Goal: Task Accomplishment & Management: Complete application form

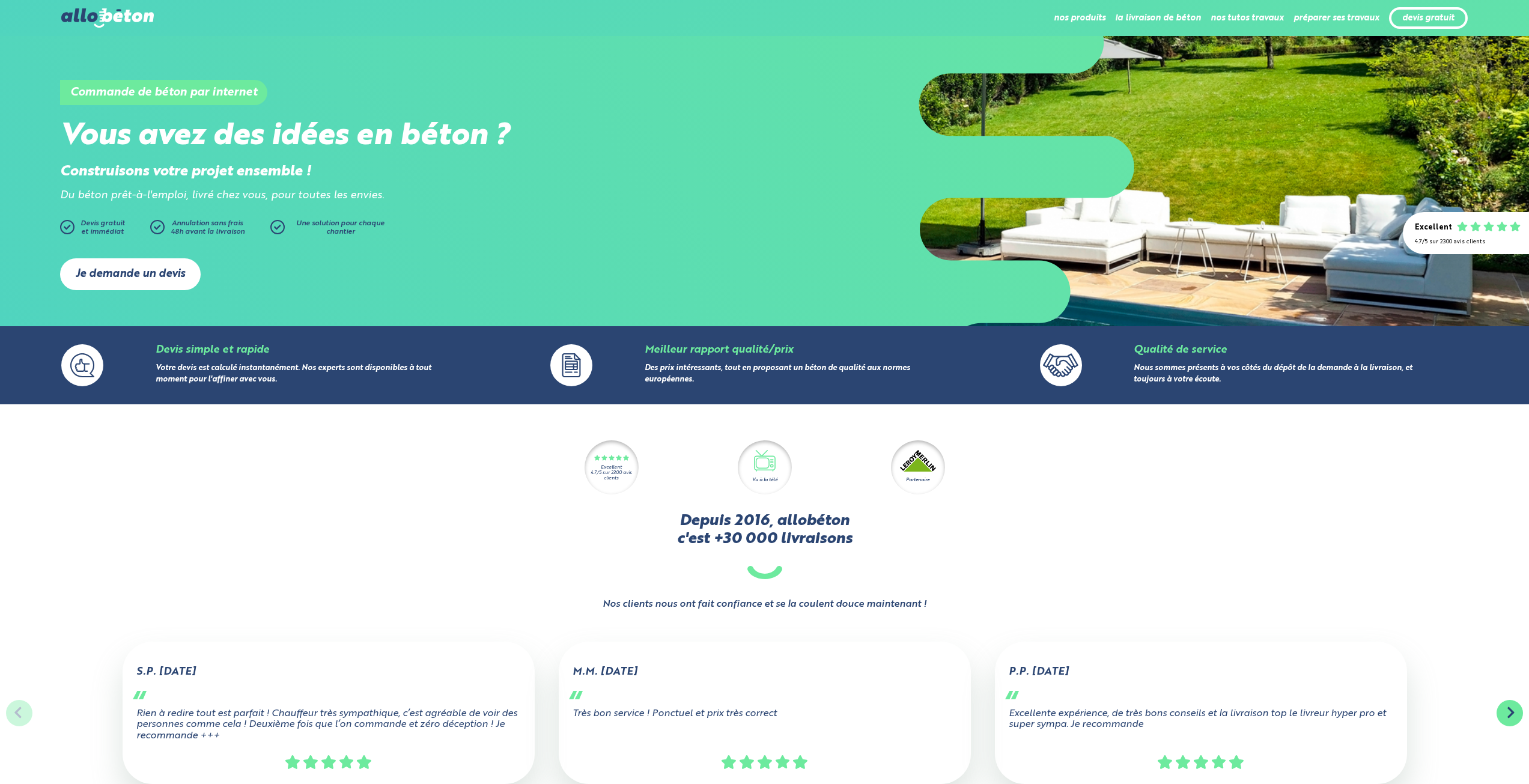
scroll to position [158, 0]
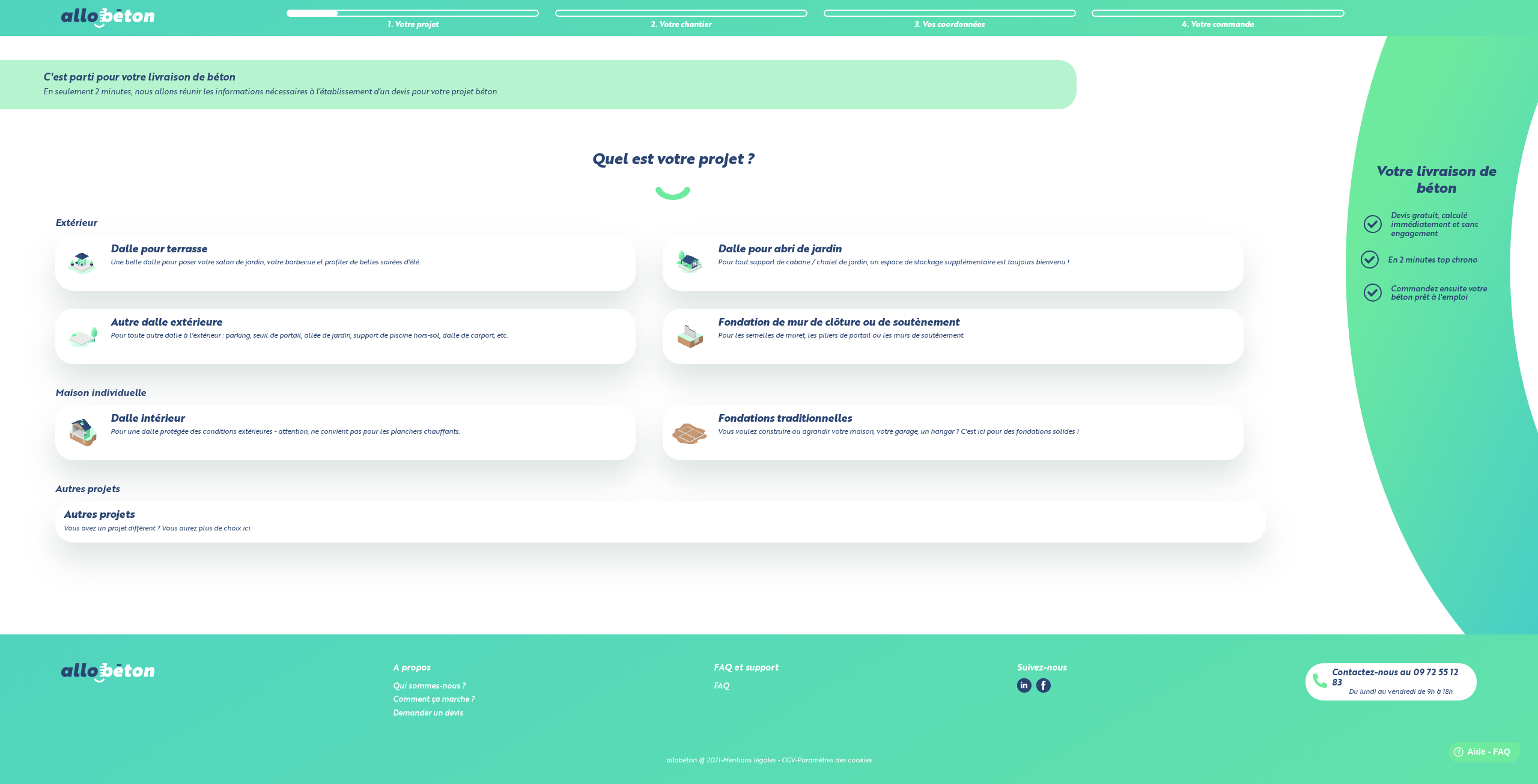
click at [217, 262] on small "Une belle dalle pour poser votre salon de jardin, votre barbecue et profiter de…" at bounding box center [265, 263] width 310 height 7
click at [0, 0] on input "Dalle pour terrasse Une belle dalle pour poser votre salon de jardin, votre bar…" at bounding box center [0, 0] width 0 height 0
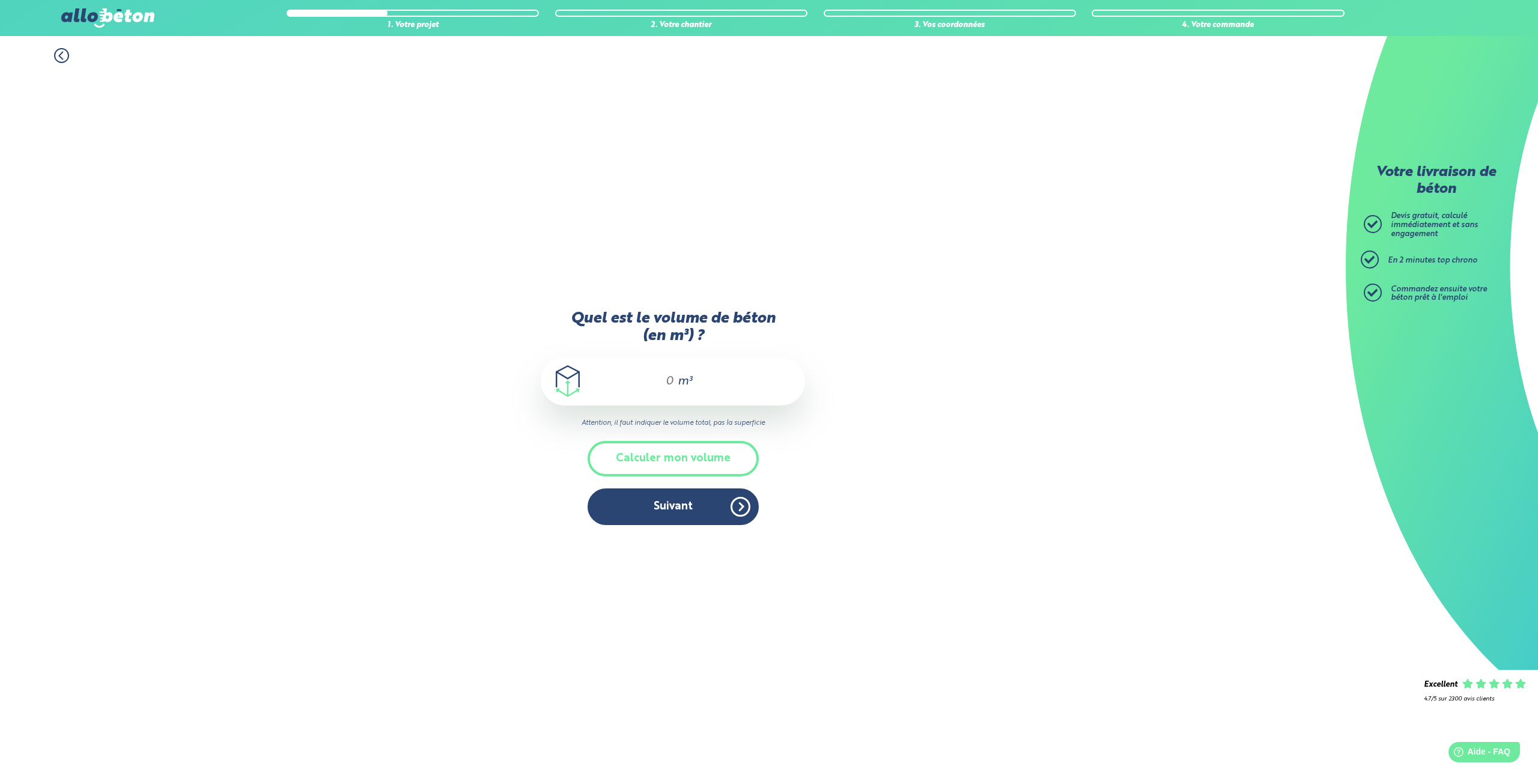
click at [670, 382] on input "Quel est le volume de béton (en m³) ?" at bounding box center [664, 381] width 21 height 14
type input "6.5"
click at [688, 506] on button "Suivant" at bounding box center [673, 506] width 171 height 37
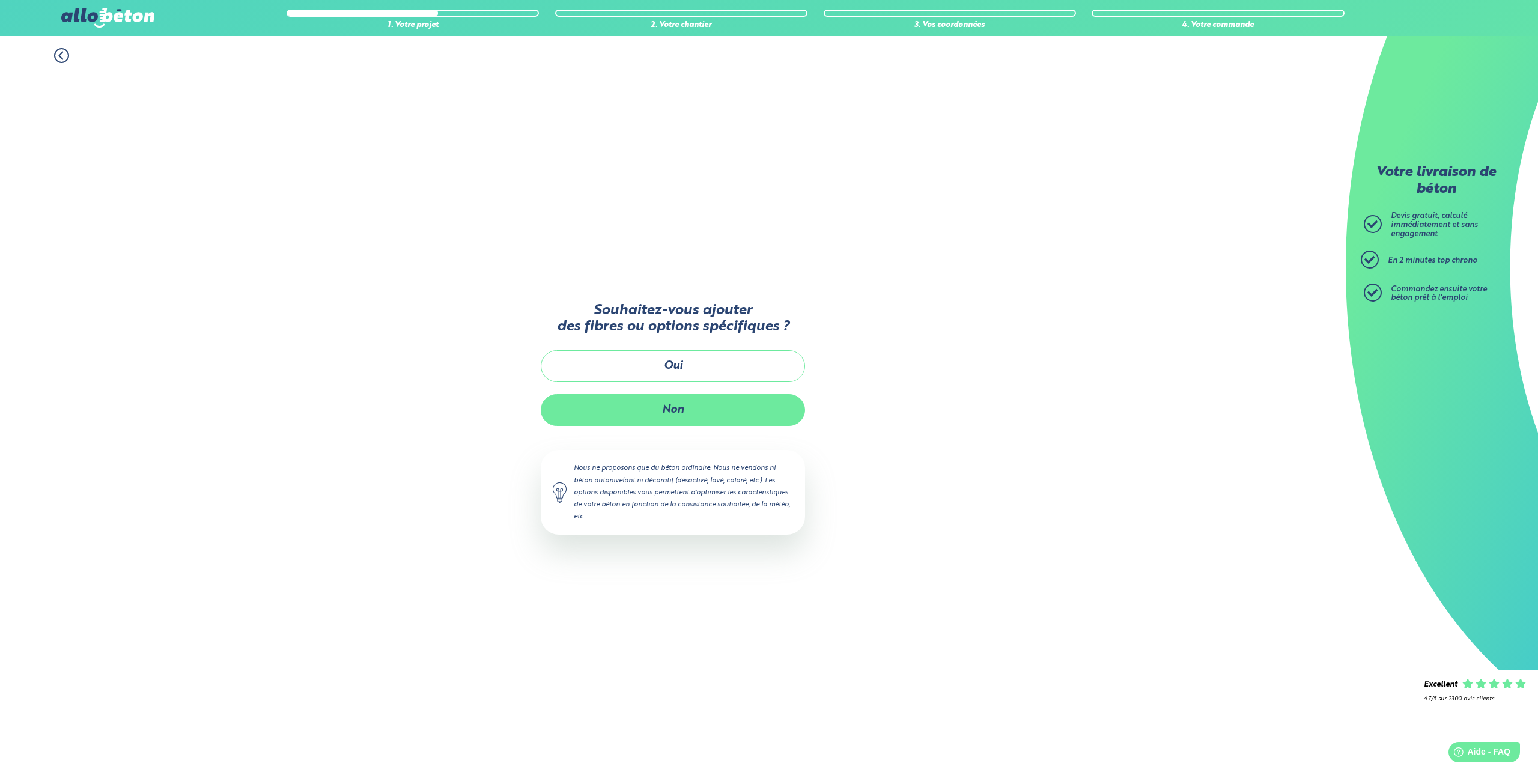
click at [710, 402] on button "Non" at bounding box center [673, 410] width 264 height 32
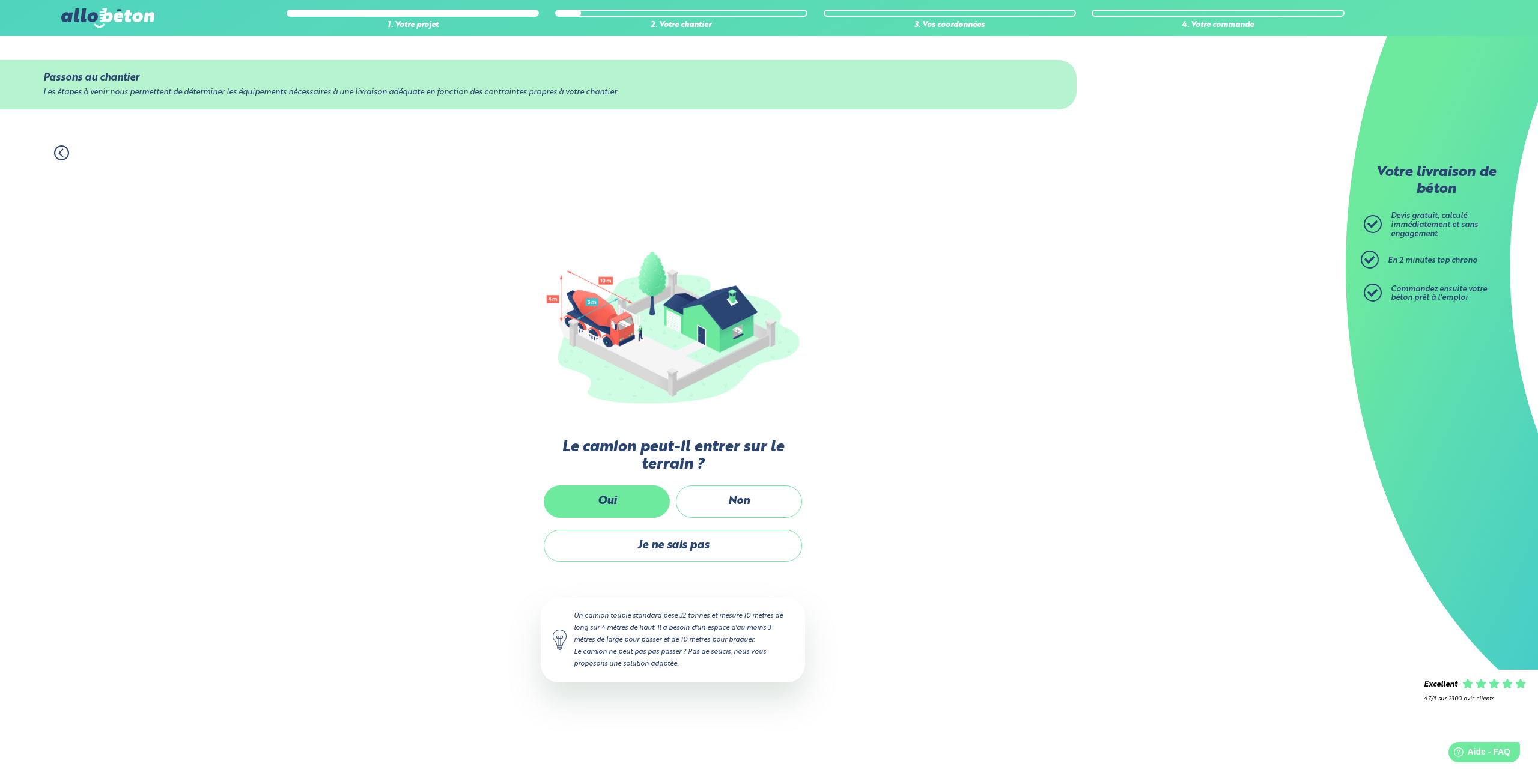
click at [650, 497] on label "Oui" at bounding box center [607, 501] width 126 height 32
click at [0, 0] on input "Oui" at bounding box center [0, 0] width 0 height 0
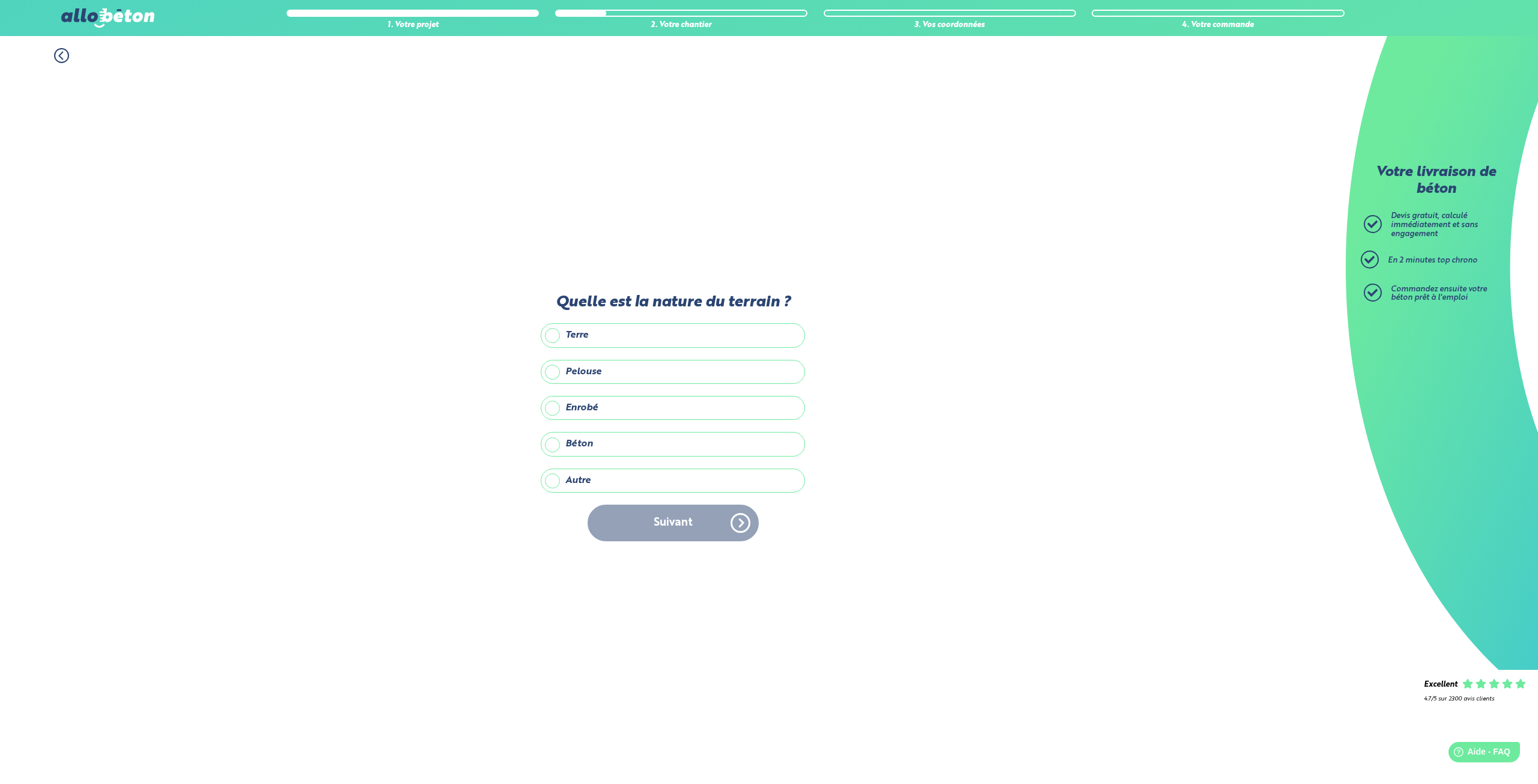
click at [600, 339] on label "Terre" at bounding box center [673, 335] width 264 height 24
click at [0, 0] on input "Terre" at bounding box center [0, 0] width 0 height 0
click at [662, 523] on button "Suivant" at bounding box center [673, 522] width 171 height 37
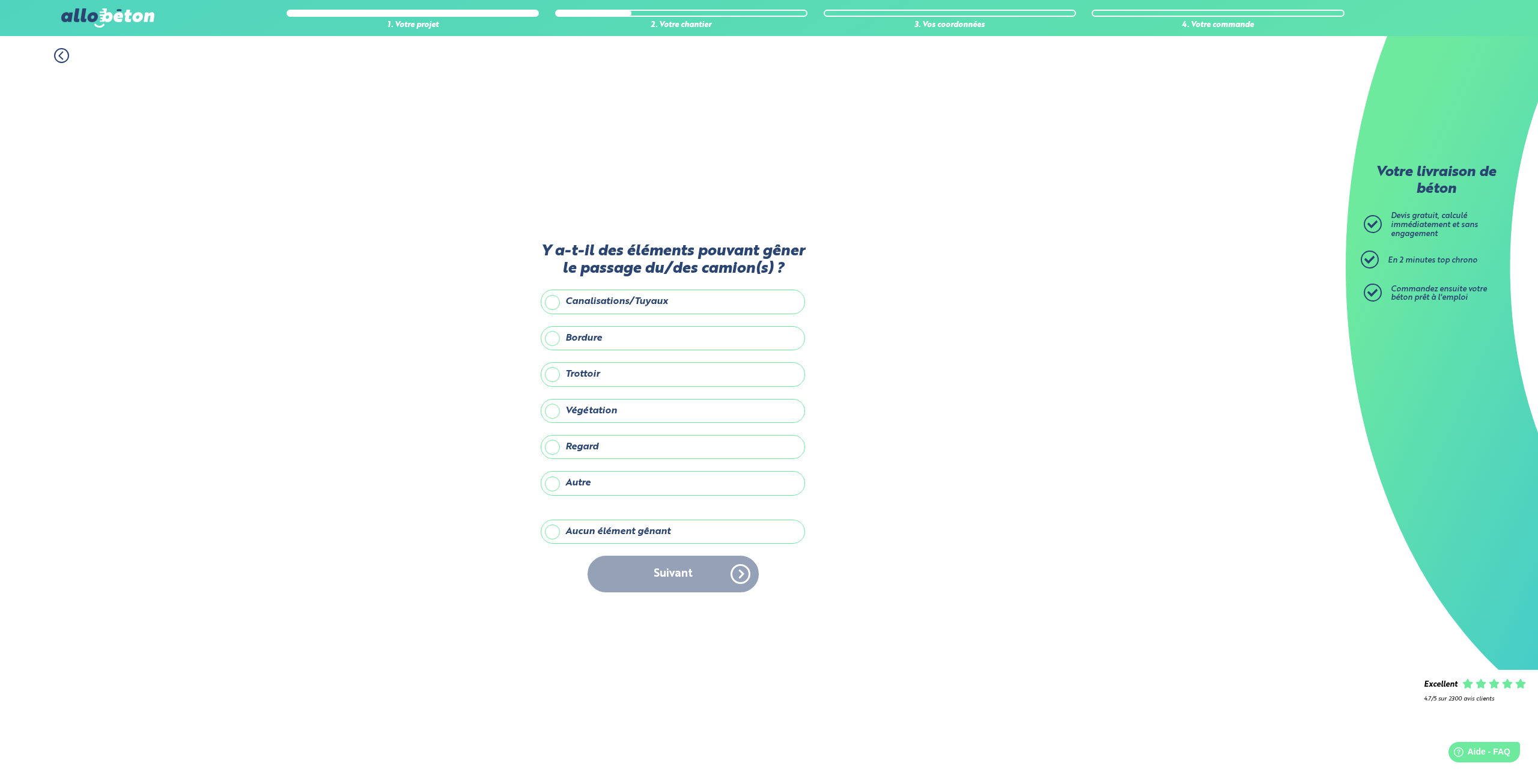
click at [615, 480] on label "Autre" at bounding box center [673, 483] width 264 height 24
click at [0, 0] on input "Autre" at bounding box center [0, 0] width 0 height 0
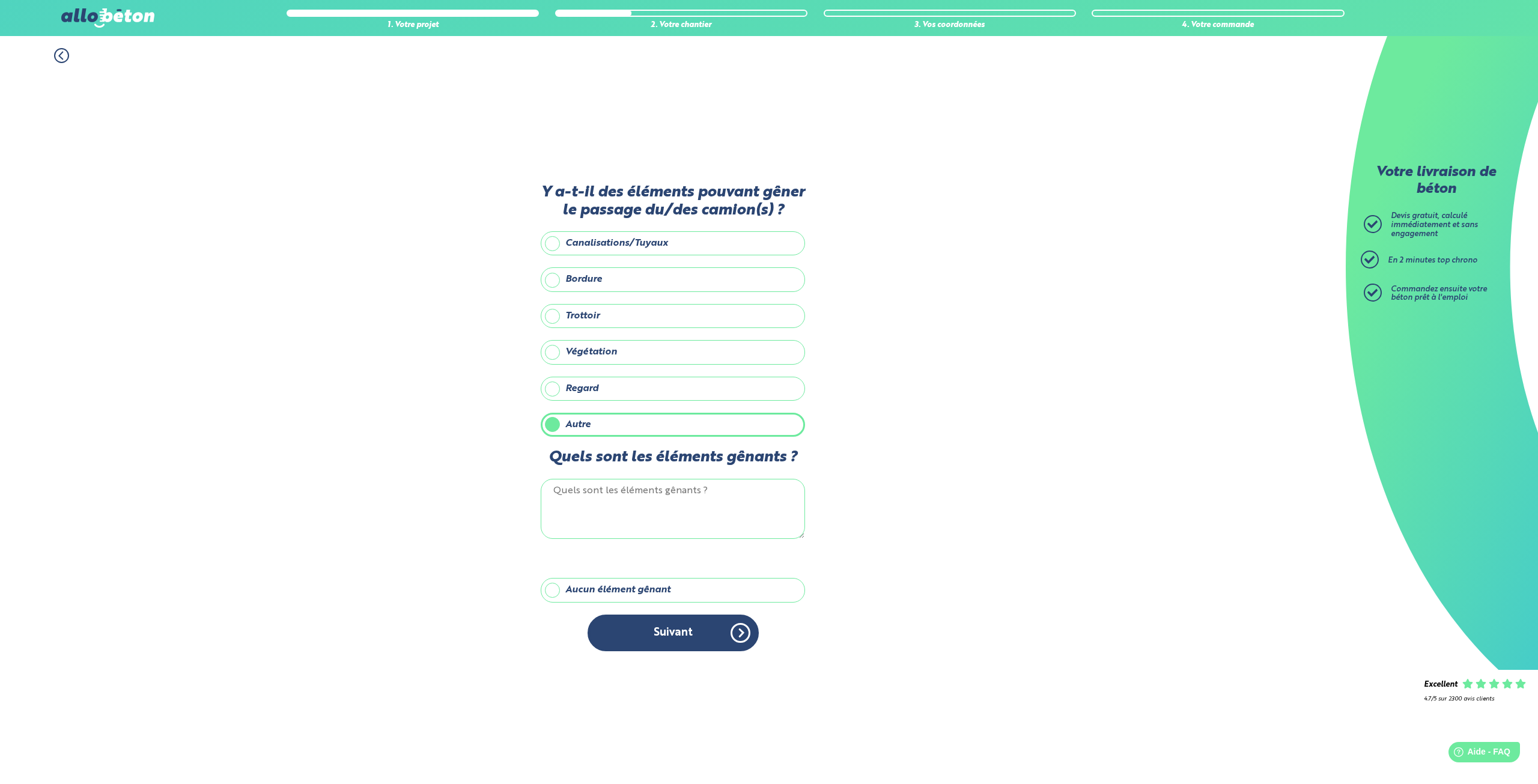
click at [617, 318] on label "Trottoir" at bounding box center [673, 316] width 264 height 24
click at [0, 0] on input "Trottoir" at bounding box center [0, 0] width 0 height 0
click at [605, 427] on label "Autre" at bounding box center [673, 425] width 264 height 24
click at [0, 0] on input "Autre" at bounding box center [0, 0] width 0 height 0
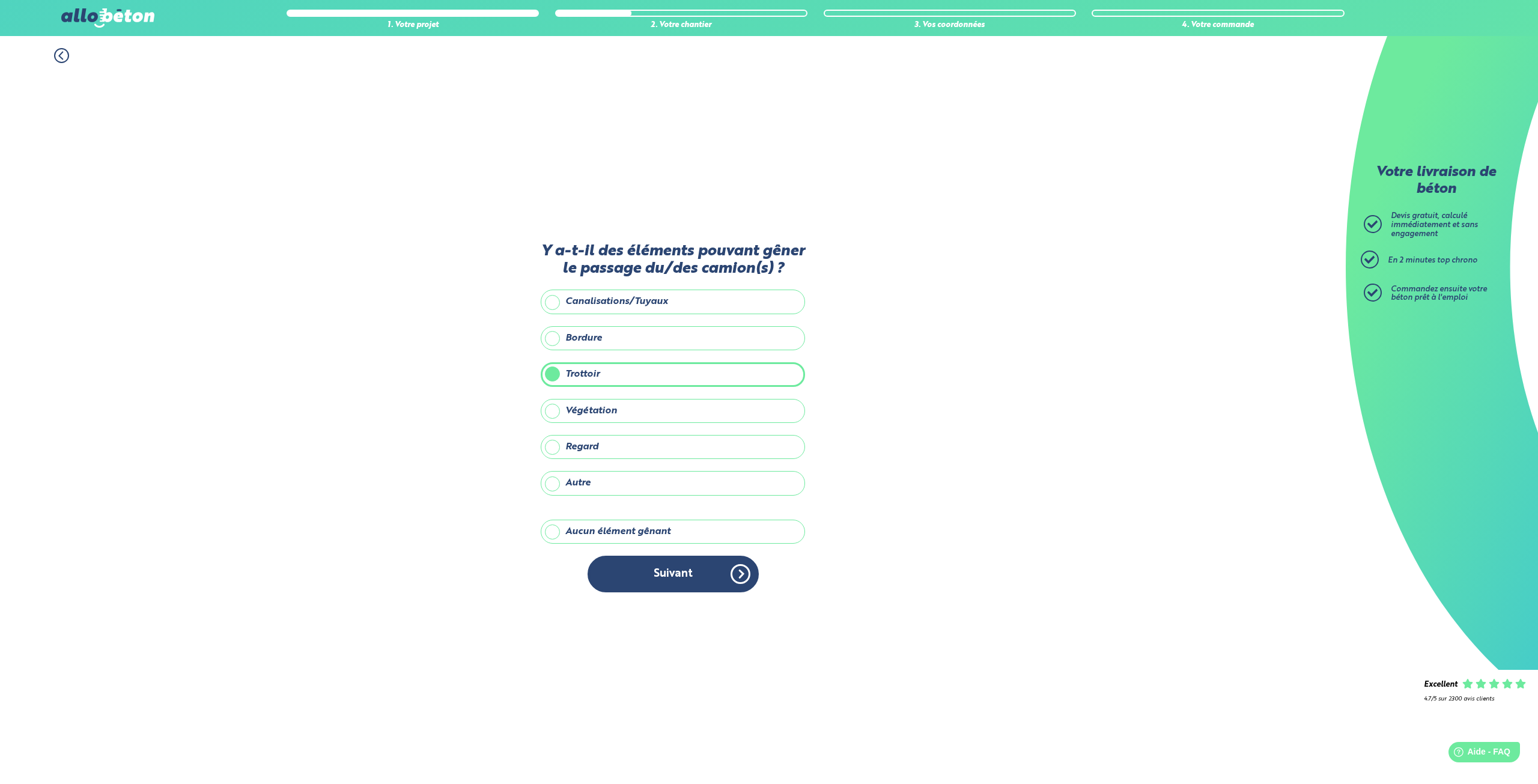
click at [612, 522] on label "Aucun élément gênant" at bounding box center [673, 531] width 264 height 24
click at [0, 0] on input "Aucun élément gênant" at bounding box center [0, 0] width 0 height 0
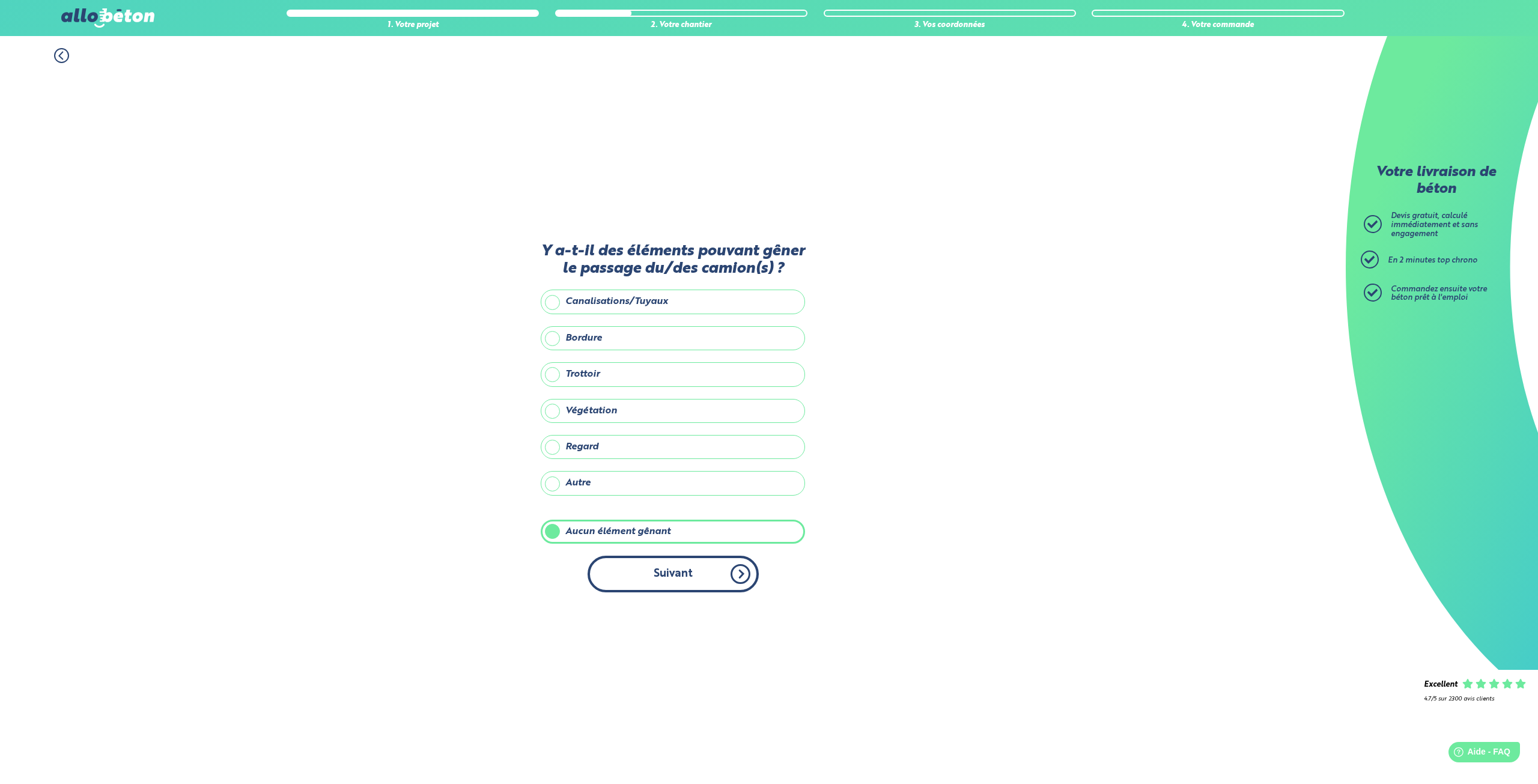
click at [653, 562] on button "Suivant" at bounding box center [673, 574] width 171 height 37
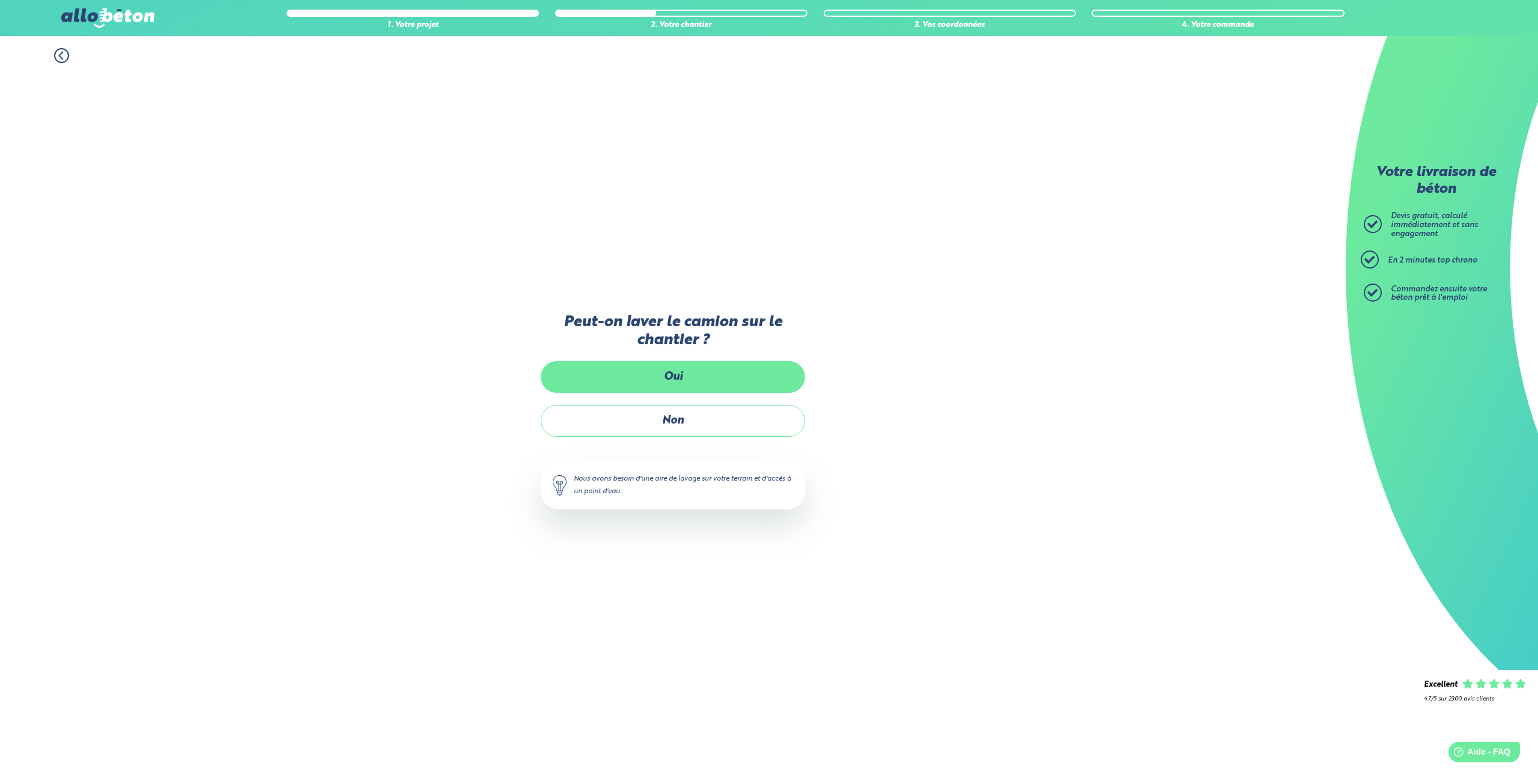
click at [682, 379] on label "Oui" at bounding box center [673, 377] width 264 height 32
click at [0, 0] on input "Oui" at bounding box center [0, 0] width 0 height 0
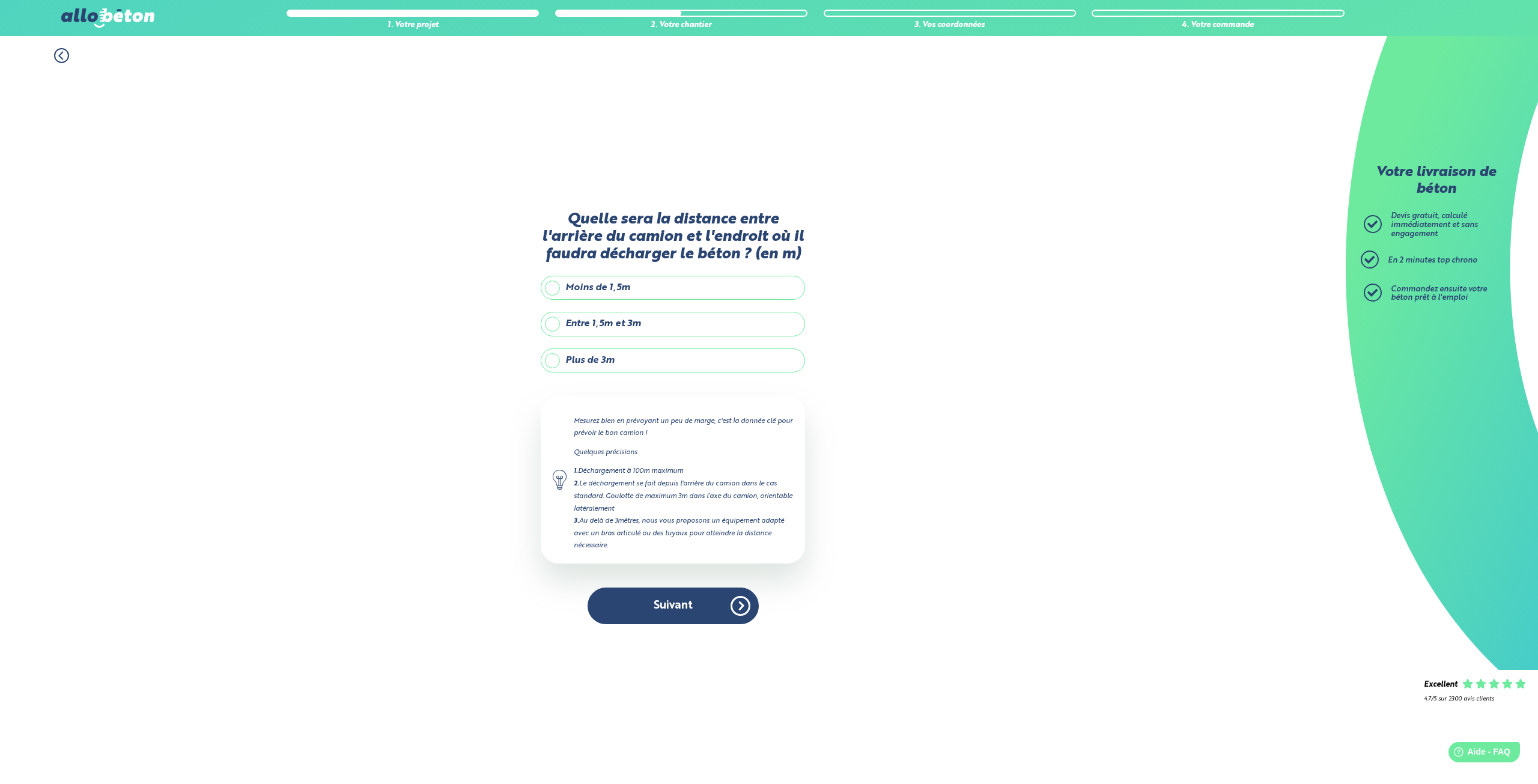
click at [647, 285] on label "Moins de 1,5m" at bounding box center [673, 288] width 264 height 24
click at [0, 0] on input "Moins de 1,5m" at bounding box center [0, 0] width 0 height 0
click at [660, 601] on button "Suivant" at bounding box center [673, 605] width 171 height 37
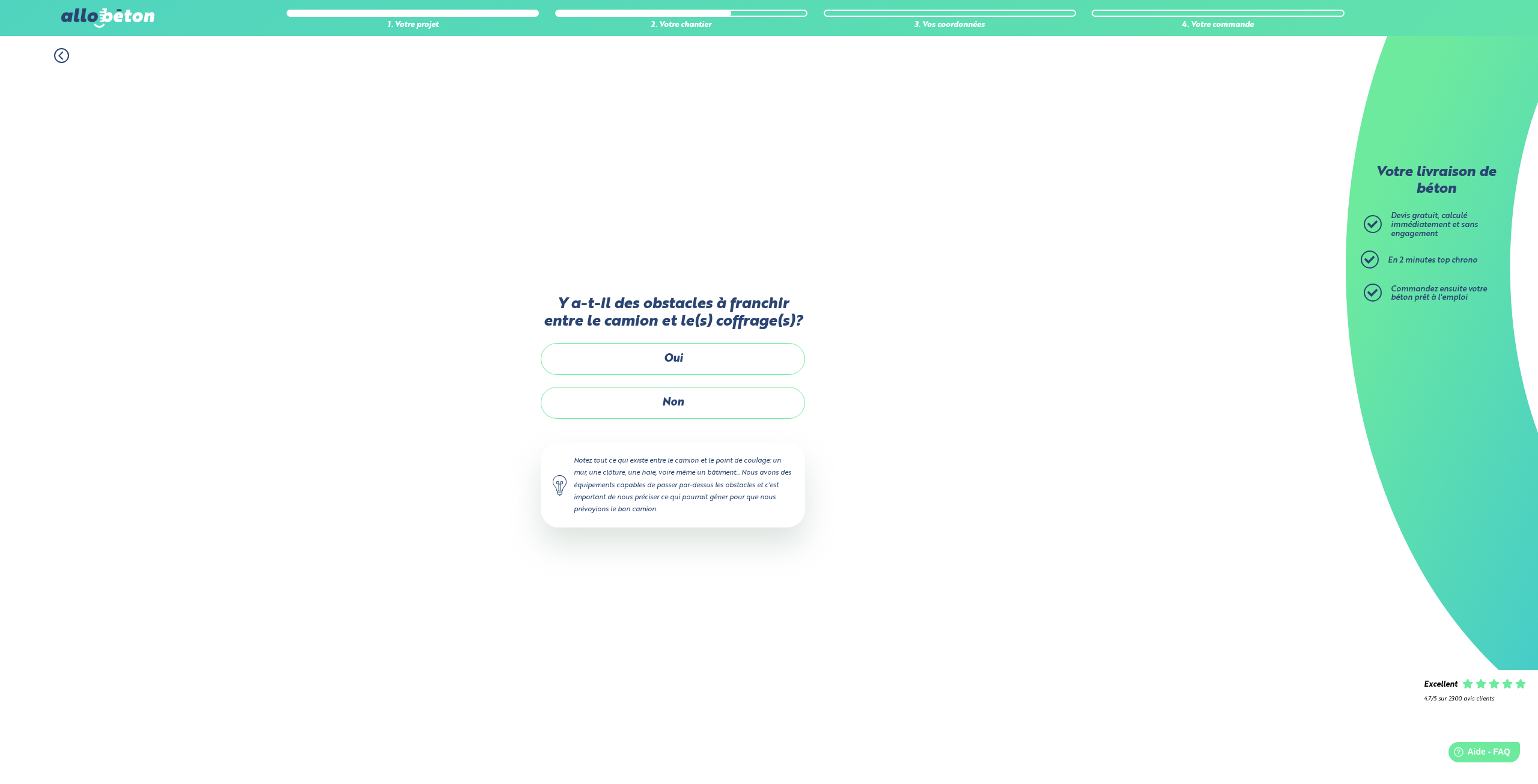
click at [53, 50] on div "1. Votre projet 2. Votre chantier 3. Vos coordonnées 4. Votre commande" at bounding box center [673, 49] width 1346 height 27
click at [74, 61] on div "1. Votre projet 2. Votre chantier 3. Vos coordonnées 4. Votre commande" at bounding box center [673, 49] width 1346 height 27
click at [59, 55] on icon at bounding box center [61, 56] width 4 height 7
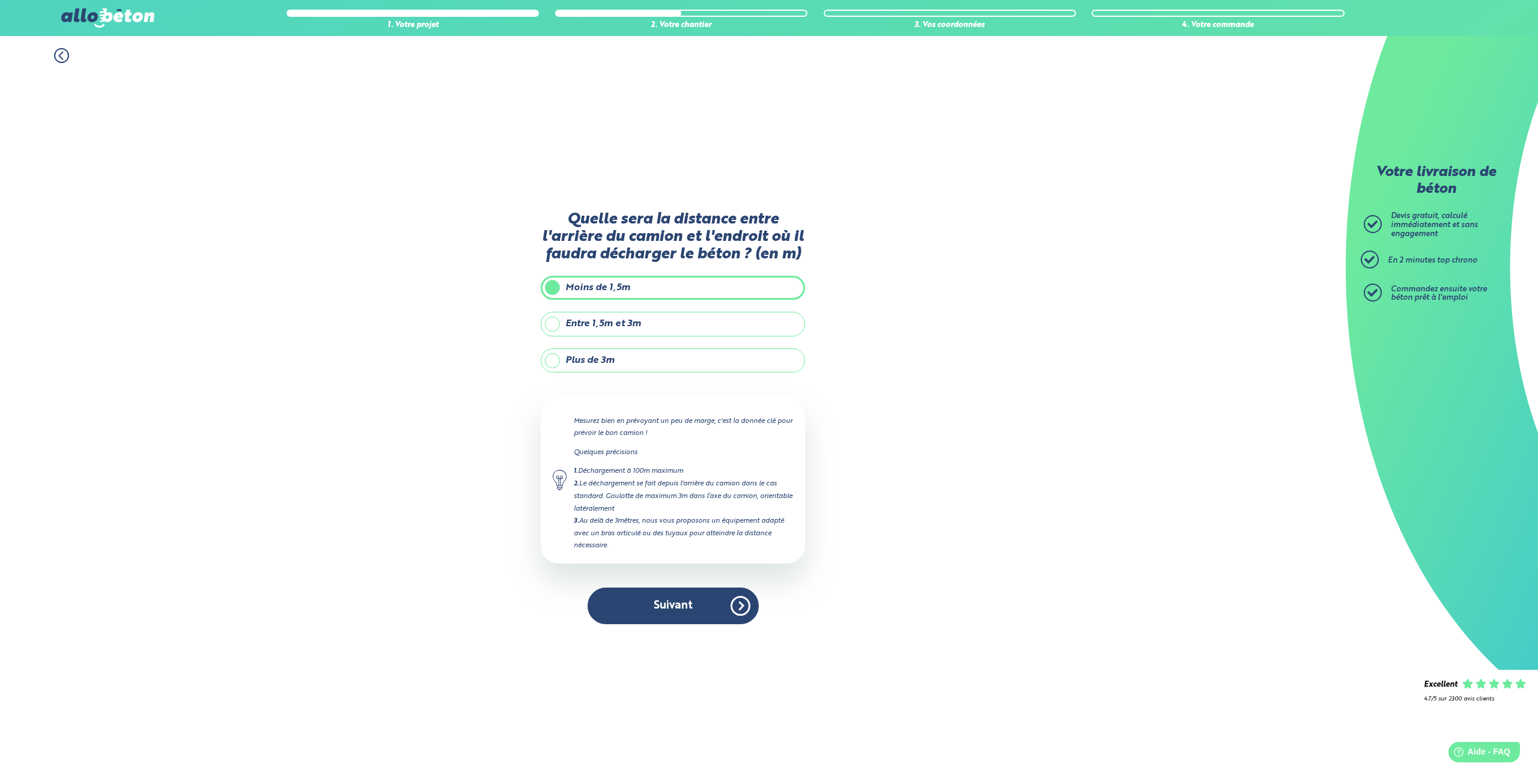
click at [608, 330] on label "Entre 1,5m et 3m" at bounding box center [673, 324] width 264 height 24
click at [0, 0] on input "Entre 1,5m et 3m" at bounding box center [0, 0] width 0 height 0
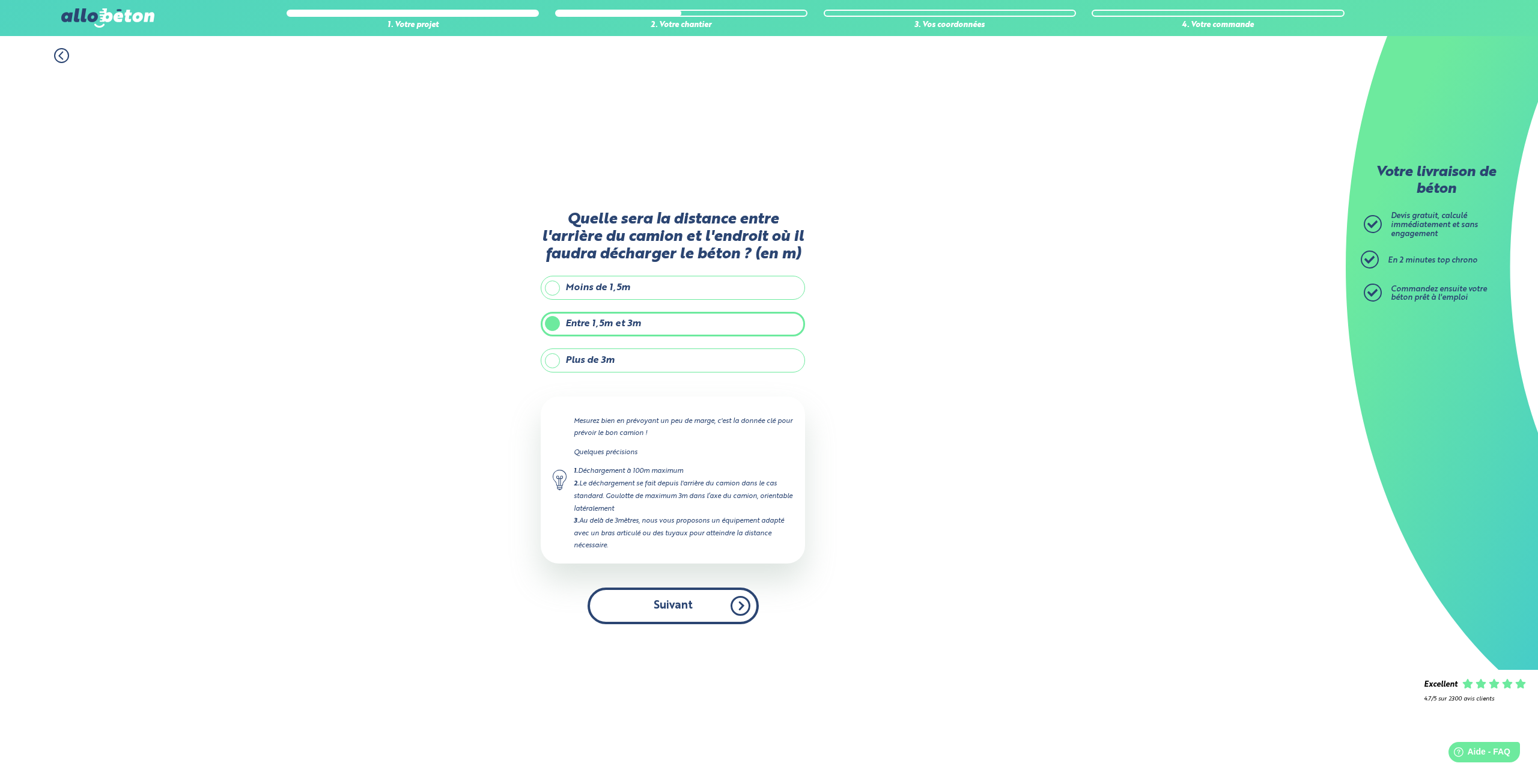
click at [667, 593] on button "Suivant" at bounding box center [673, 605] width 171 height 37
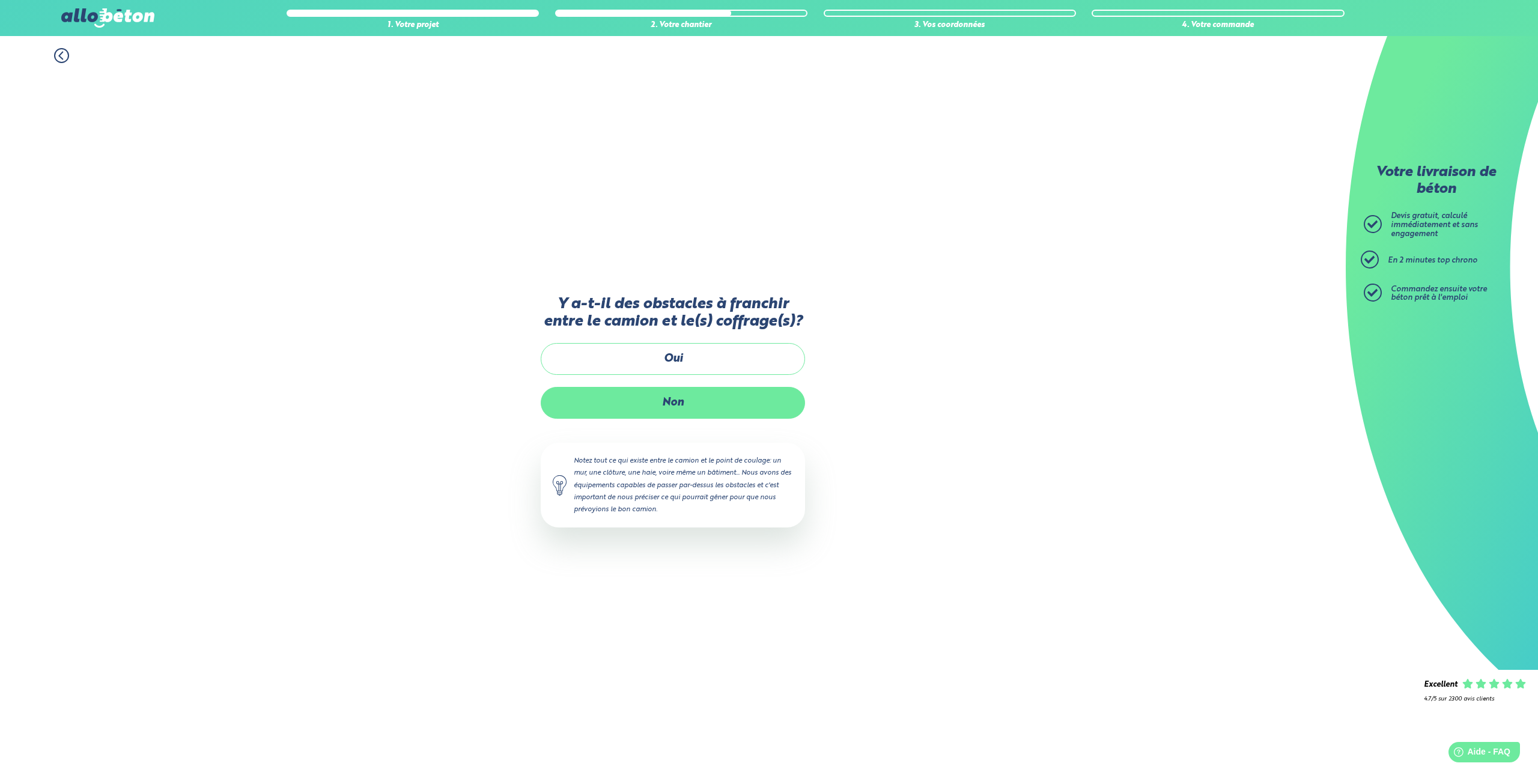
click at [668, 400] on label "Non" at bounding box center [673, 402] width 264 height 32
click at [0, 0] on input "Non" at bounding box center [0, 0] width 0 height 0
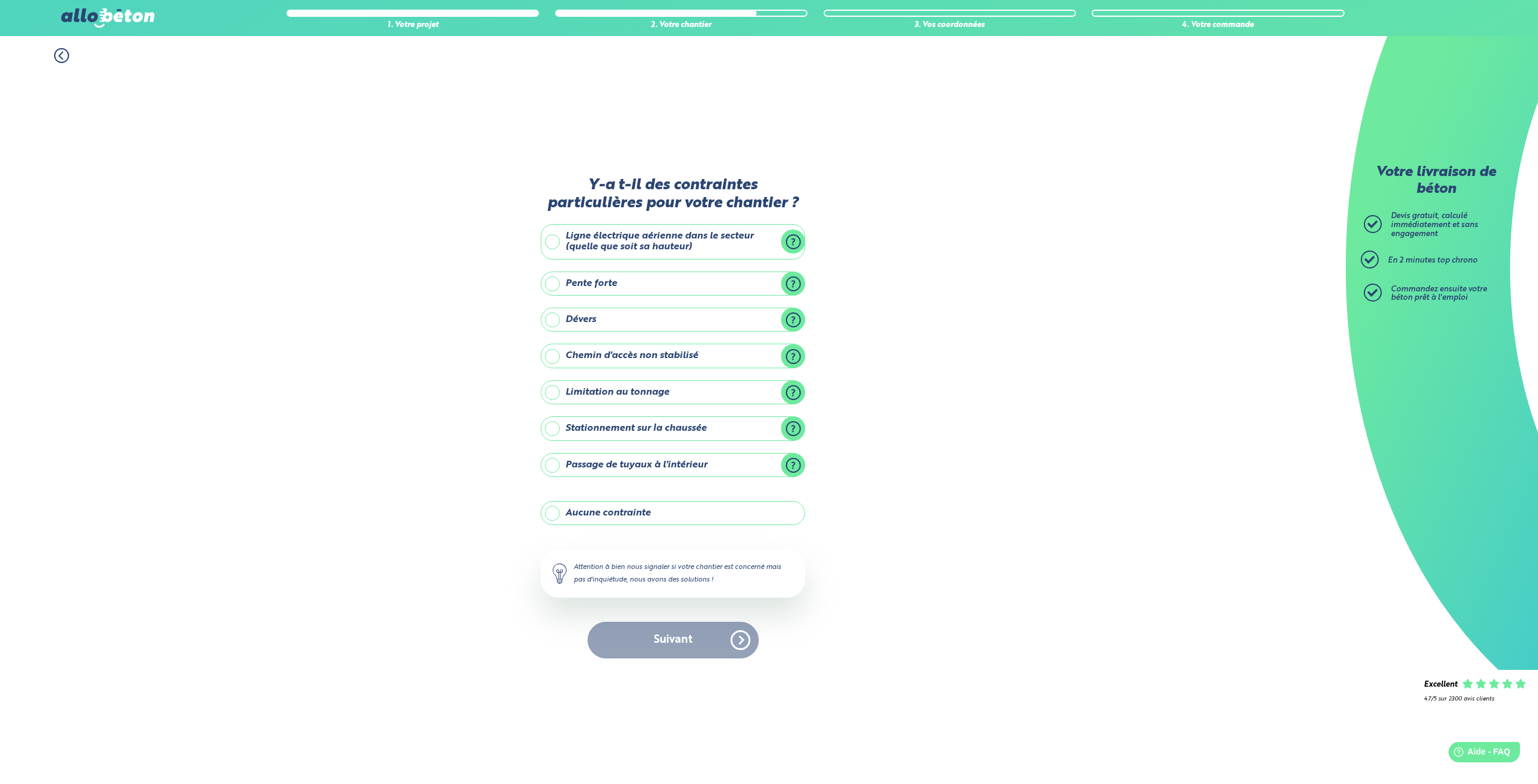
click at [630, 509] on label "Aucune contrainte" at bounding box center [673, 512] width 264 height 24
click at [0, 0] on input "Aucune contrainte" at bounding box center [0, 0] width 0 height 0
click at [655, 643] on button "Suivant" at bounding box center [673, 640] width 171 height 37
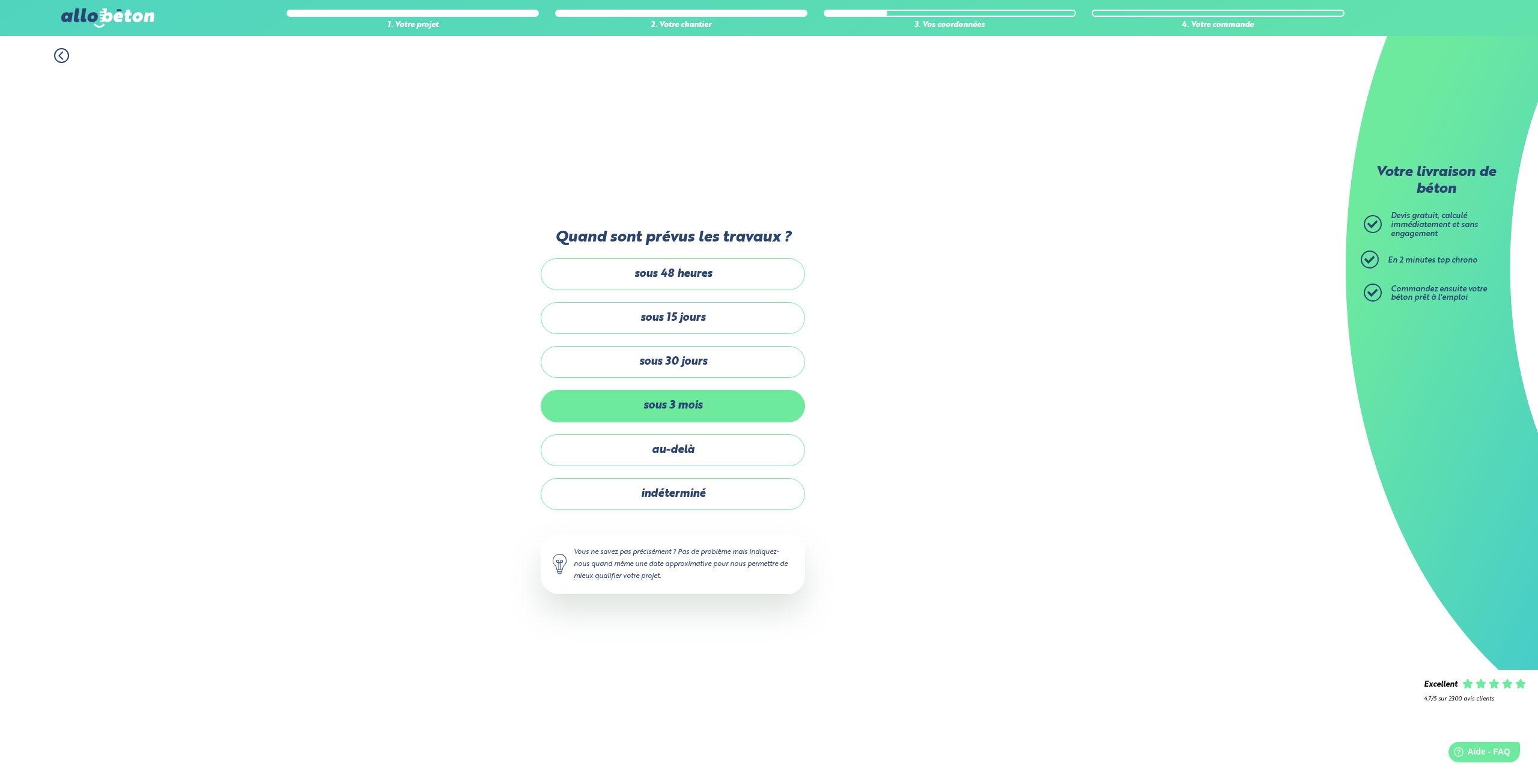
click at [693, 414] on label "sous 3 mois" at bounding box center [673, 405] width 264 height 32
click at [0, 0] on input "sous 3 mois" at bounding box center [0, 0] width 0 height 0
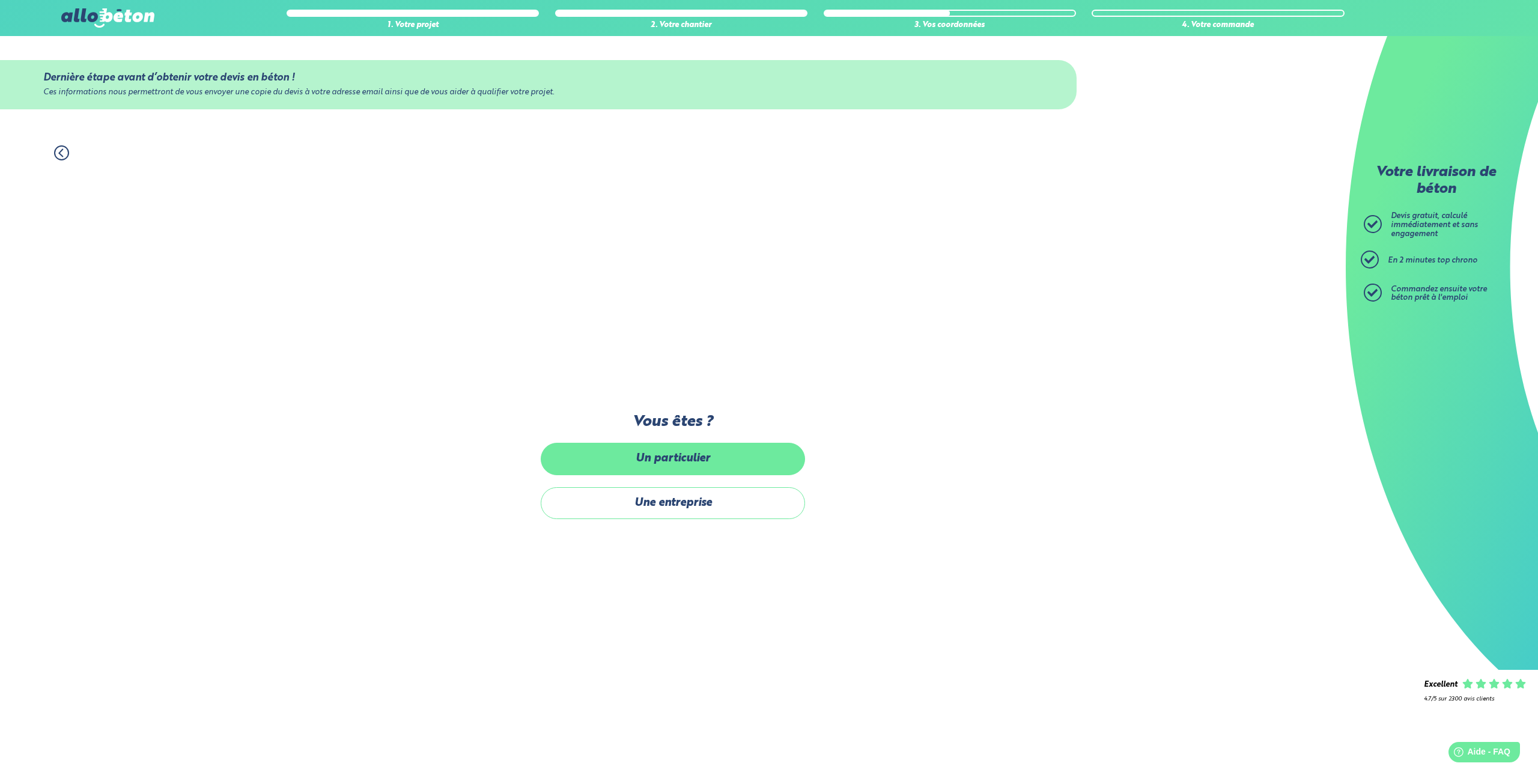
click at [686, 457] on label "Un particulier" at bounding box center [673, 458] width 264 height 32
click at [0, 0] on input "Un particulier" at bounding box center [0, 0] width 0 height 0
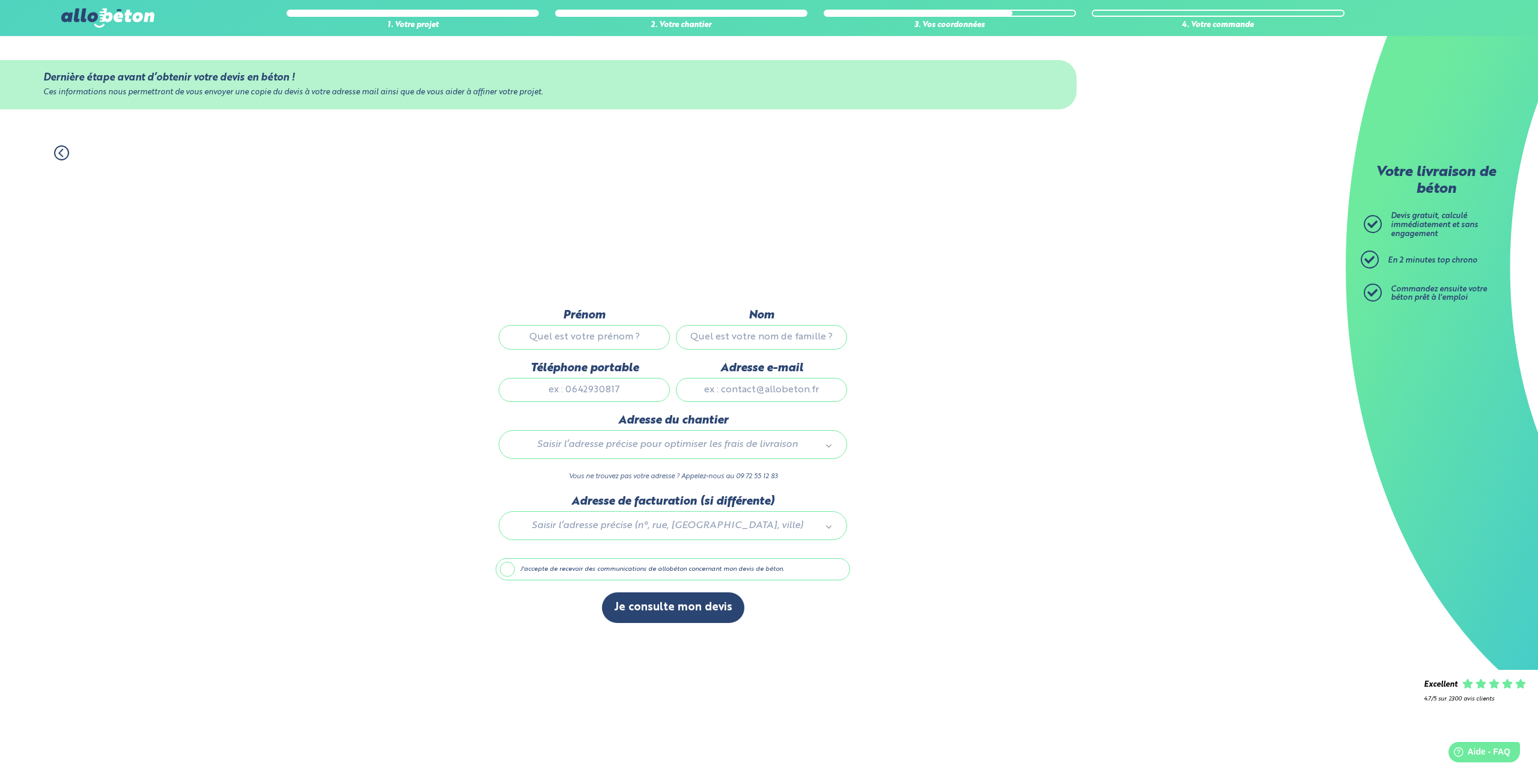
click at [619, 329] on input "Prénom" at bounding box center [584, 337] width 171 height 24
type input "bastien"
type input "ramoen"
type input "0652171320"
type input "bastienramoen@gmail.com"
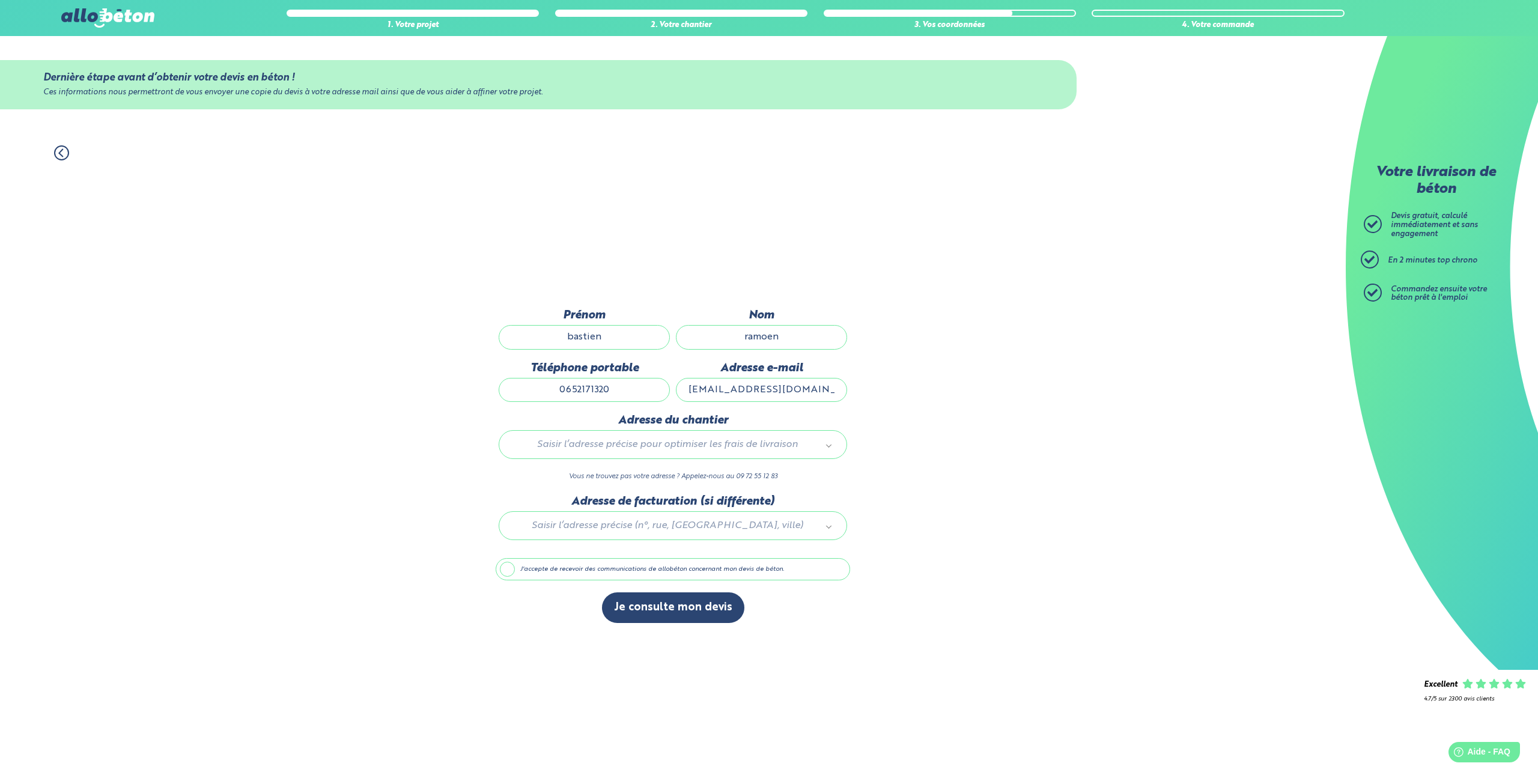
type input "378 route nationale"
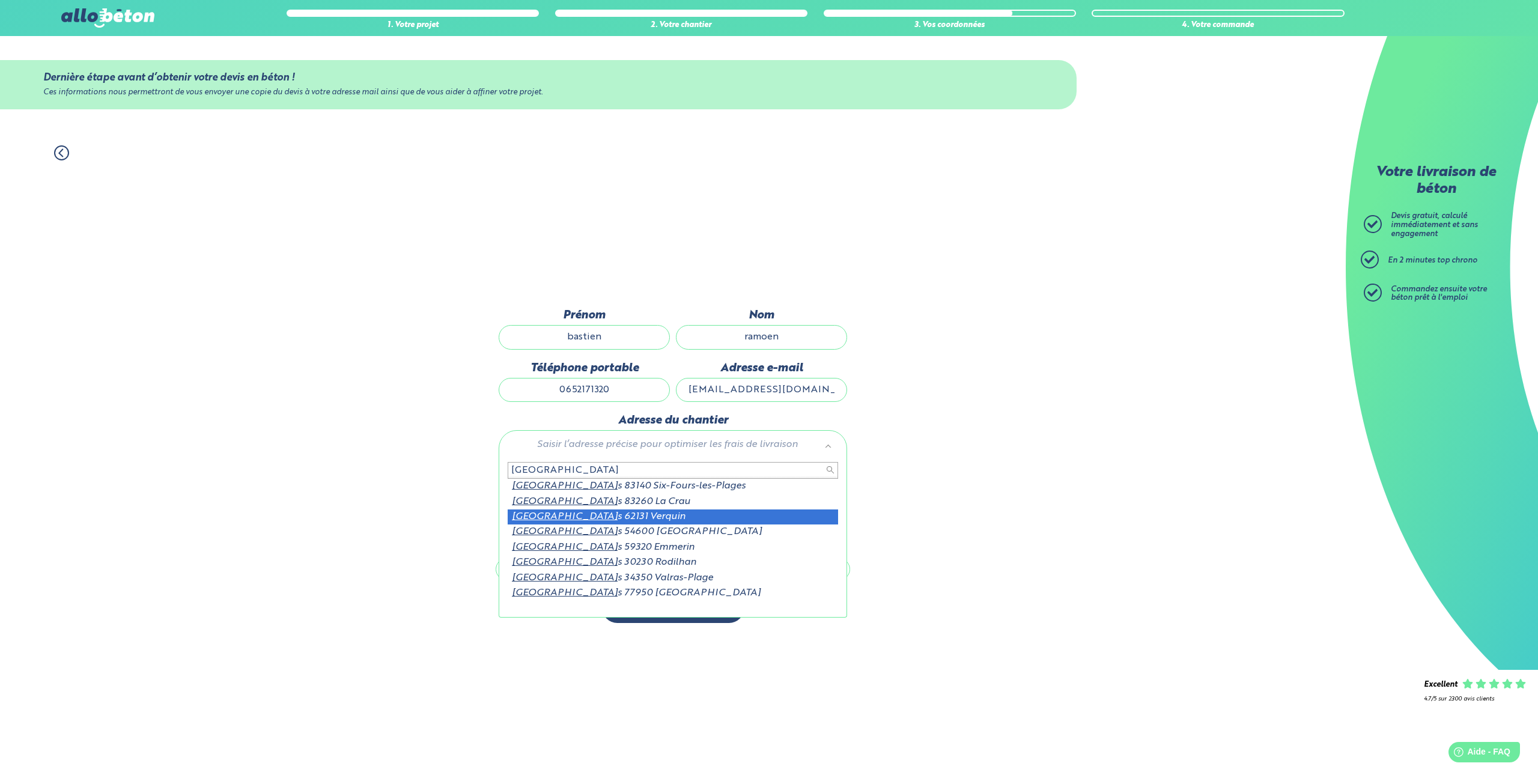
type input "rue des hesperide"
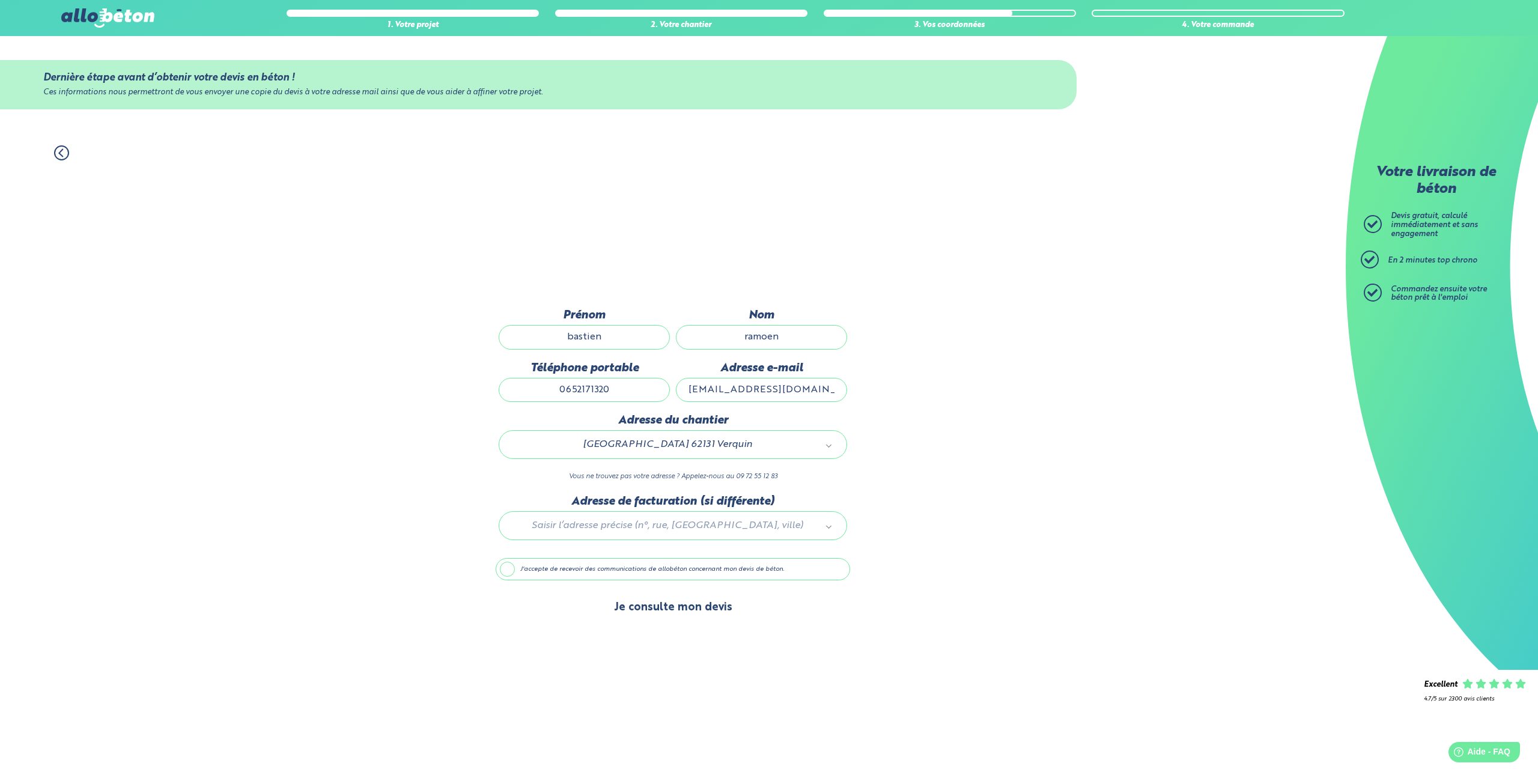
click at [649, 599] on button "Je consulte mon devis" at bounding box center [673, 607] width 143 height 31
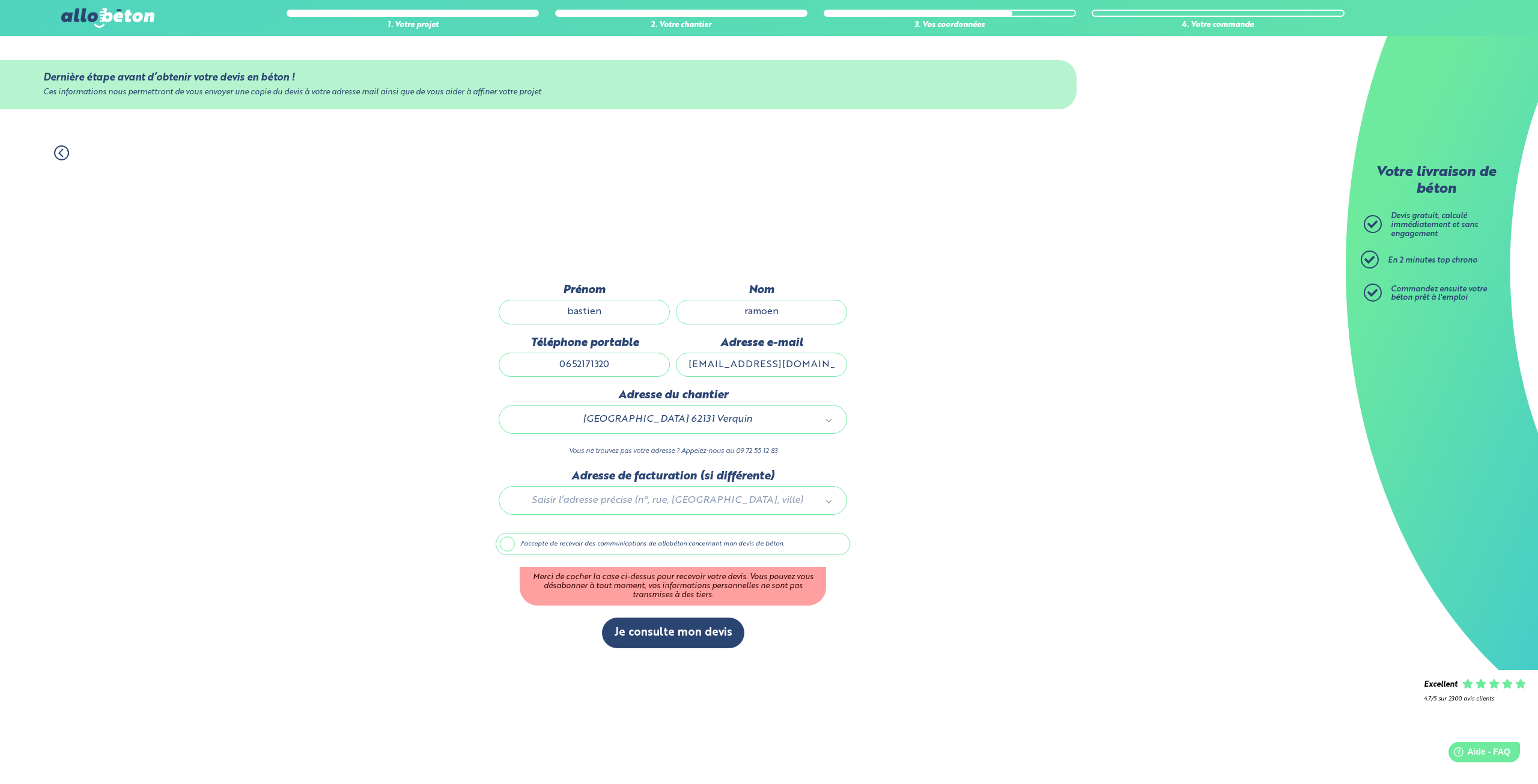
click at [649, 497] on div at bounding box center [673, 498] width 354 height 57
type input "r"
drag, startPoint x: 466, startPoint y: 489, endPoint x: 469, endPoint y: 504, distance: 15.3
click at [511, 541] on label "J'accepte de recevoir des communications de allobéton concernant mon devis de b…" at bounding box center [673, 544] width 354 height 23
click at [0, 0] on input "J'accepte de recevoir des communications de allobéton concernant mon devis de b…" at bounding box center [0, 0] width 0 height 0
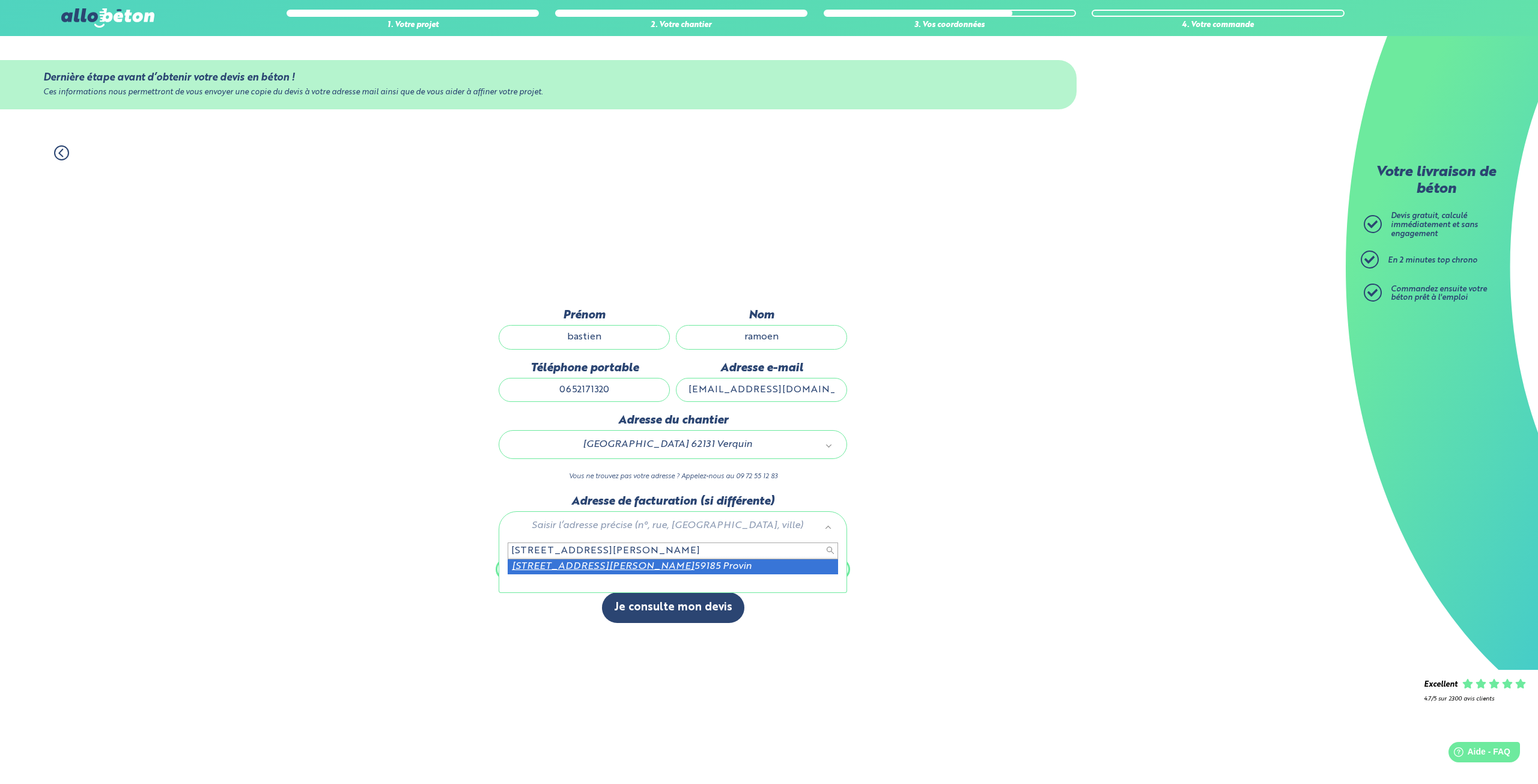
type input "2 rue edgar sion"
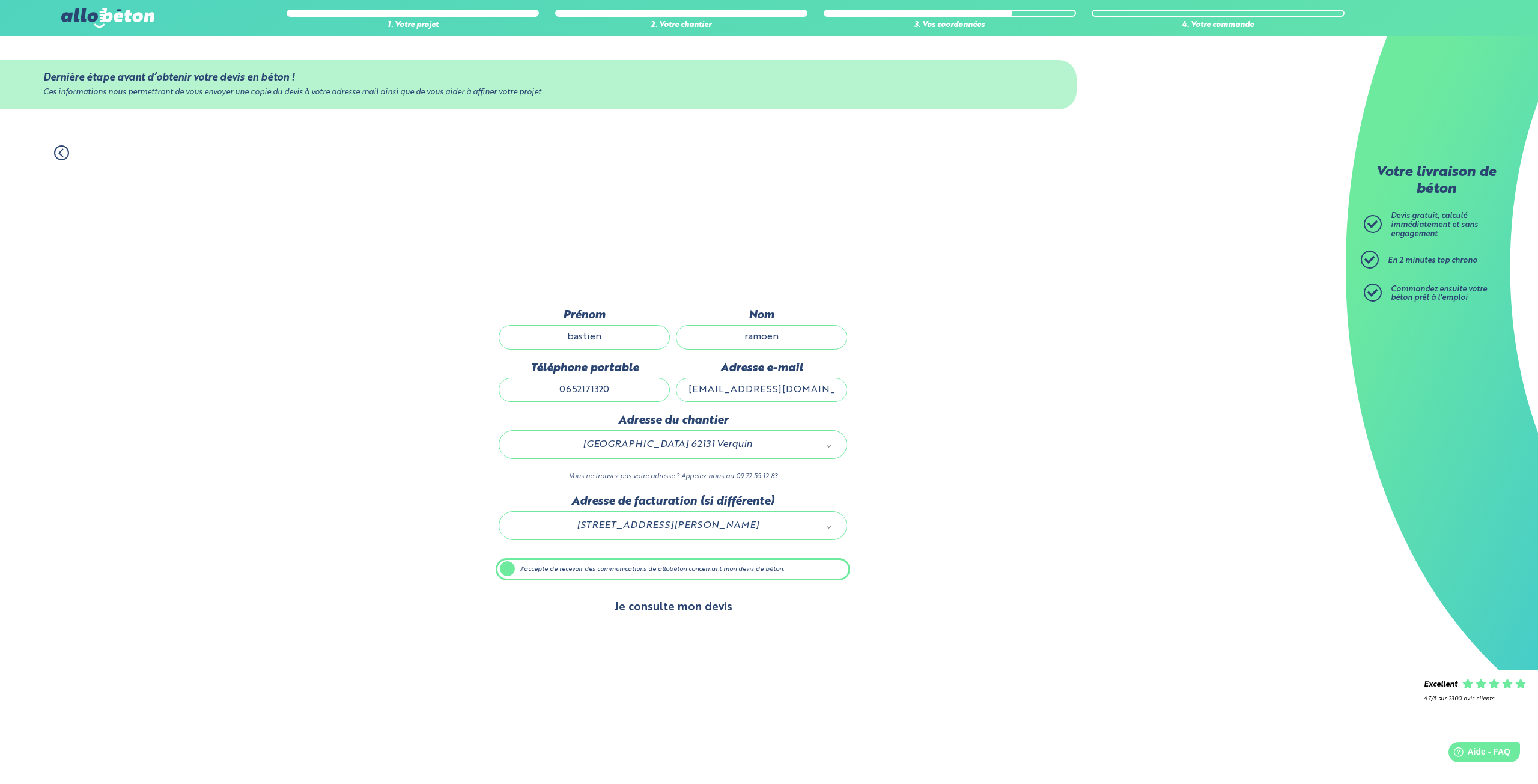
click at [663, 603] on button "Je consulte mon devis" at bounding box center [673, 607] width 143 height 31
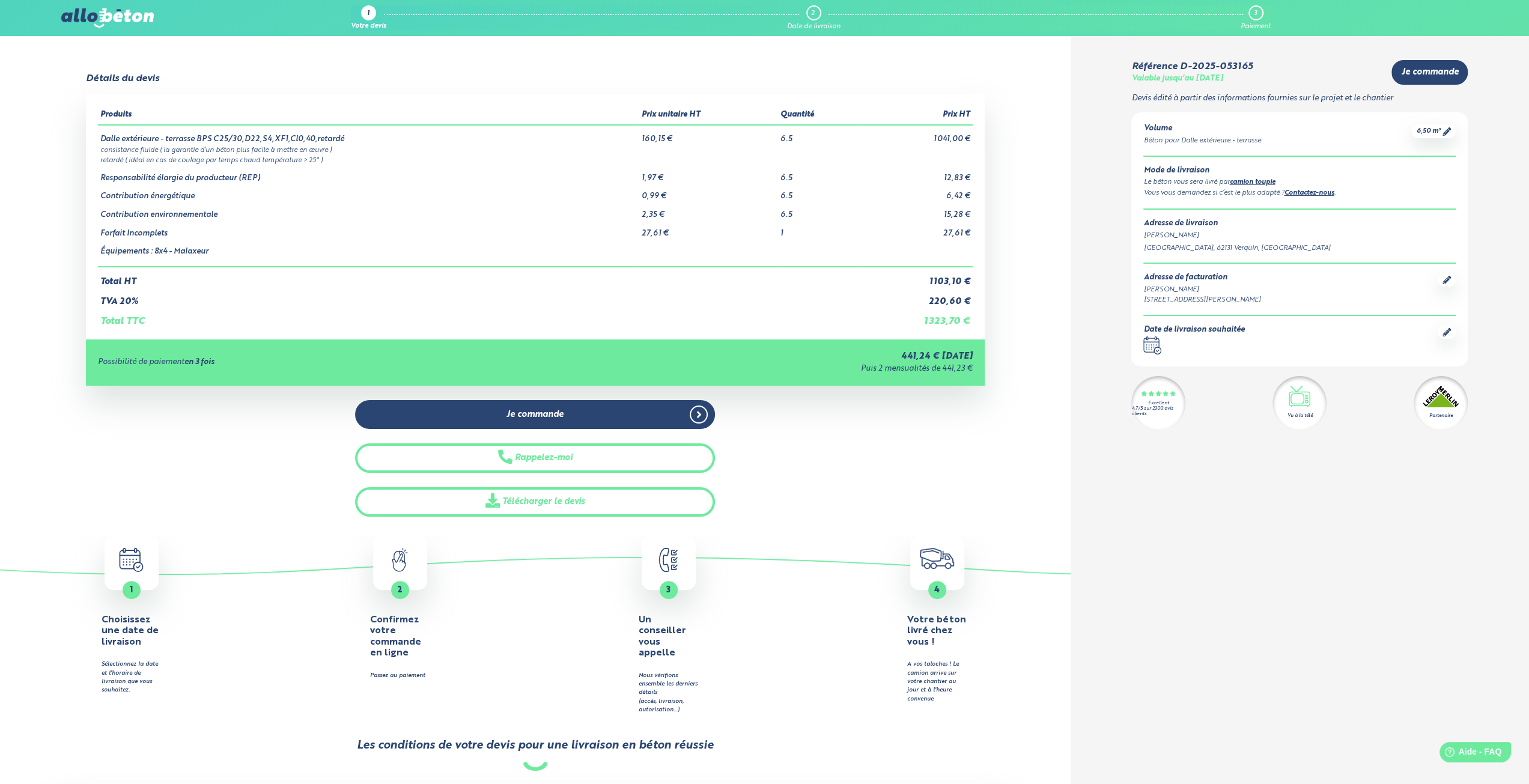
scroll to position [2, 0]
